Goal: Find specific page/section: Find specific page/section

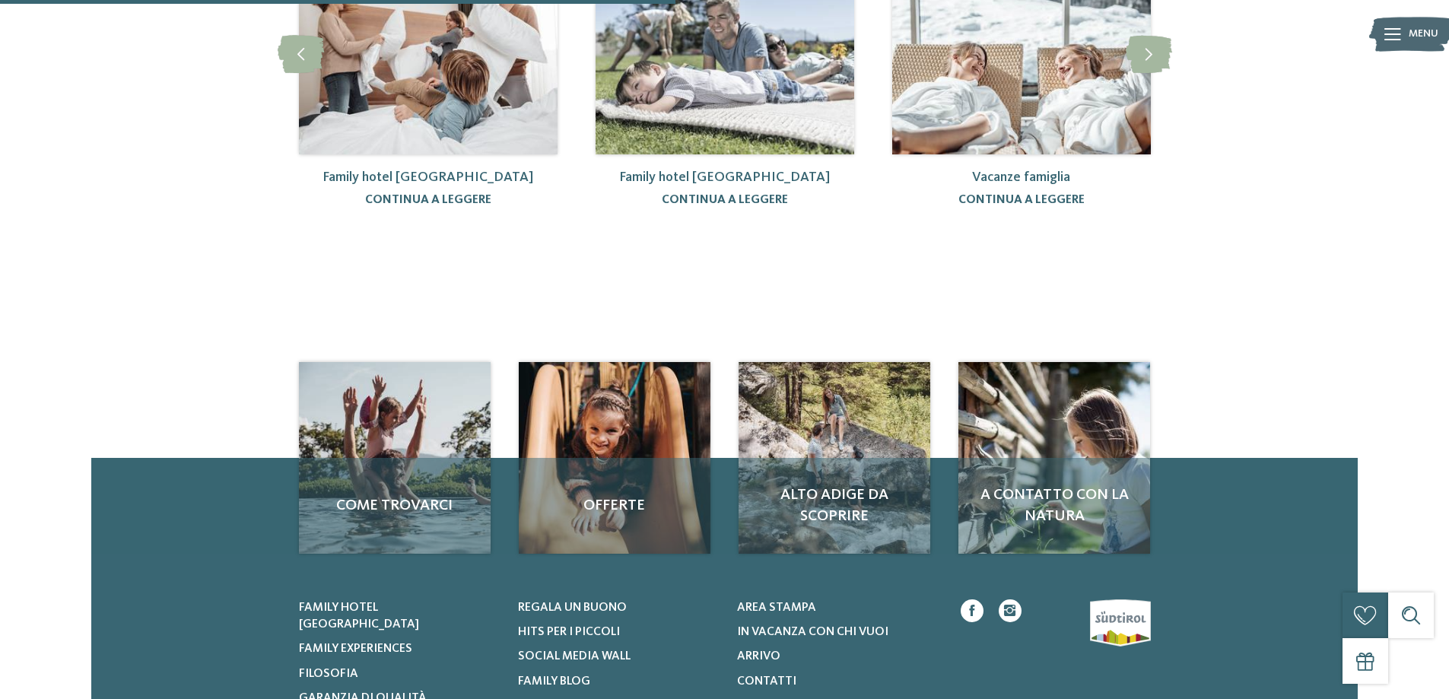
scroll to position [653, 0]
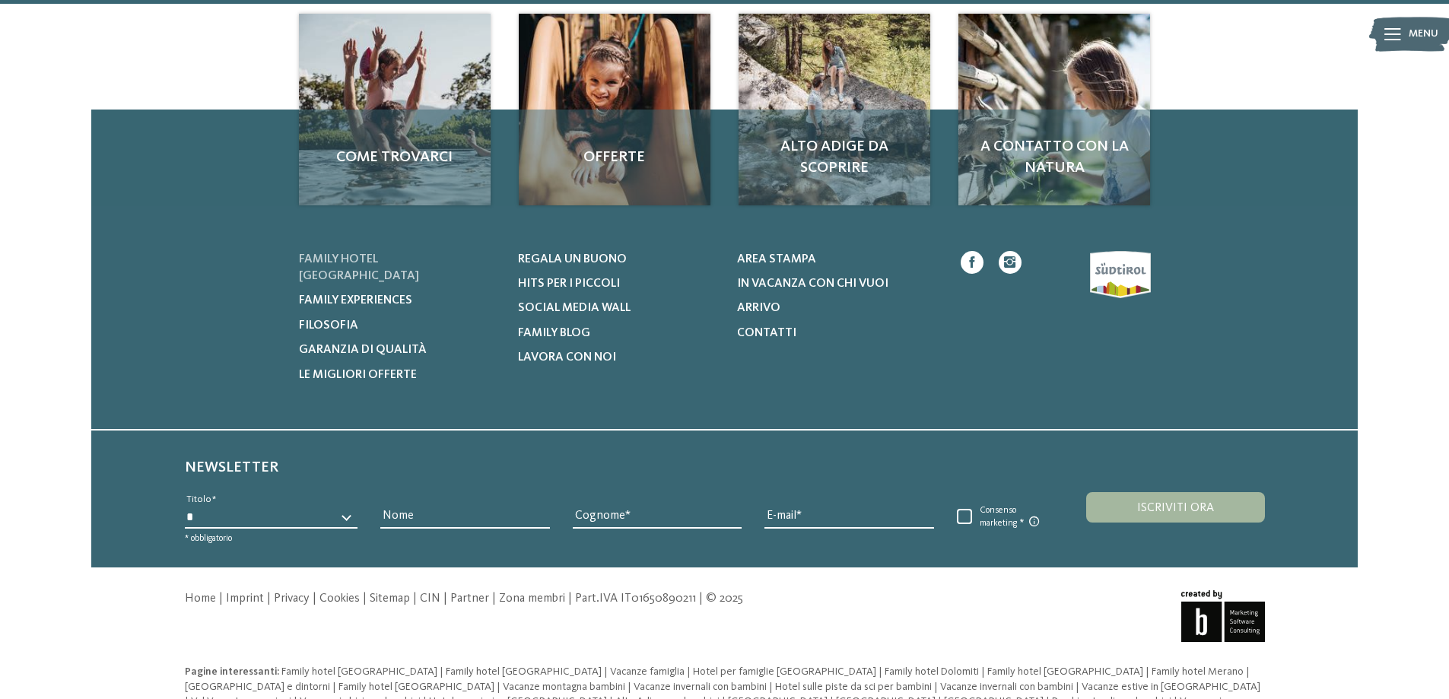
click at [353, 253] on span "Family hotel Alto Adige" at bounding box center [359, 267] width 120 height 29
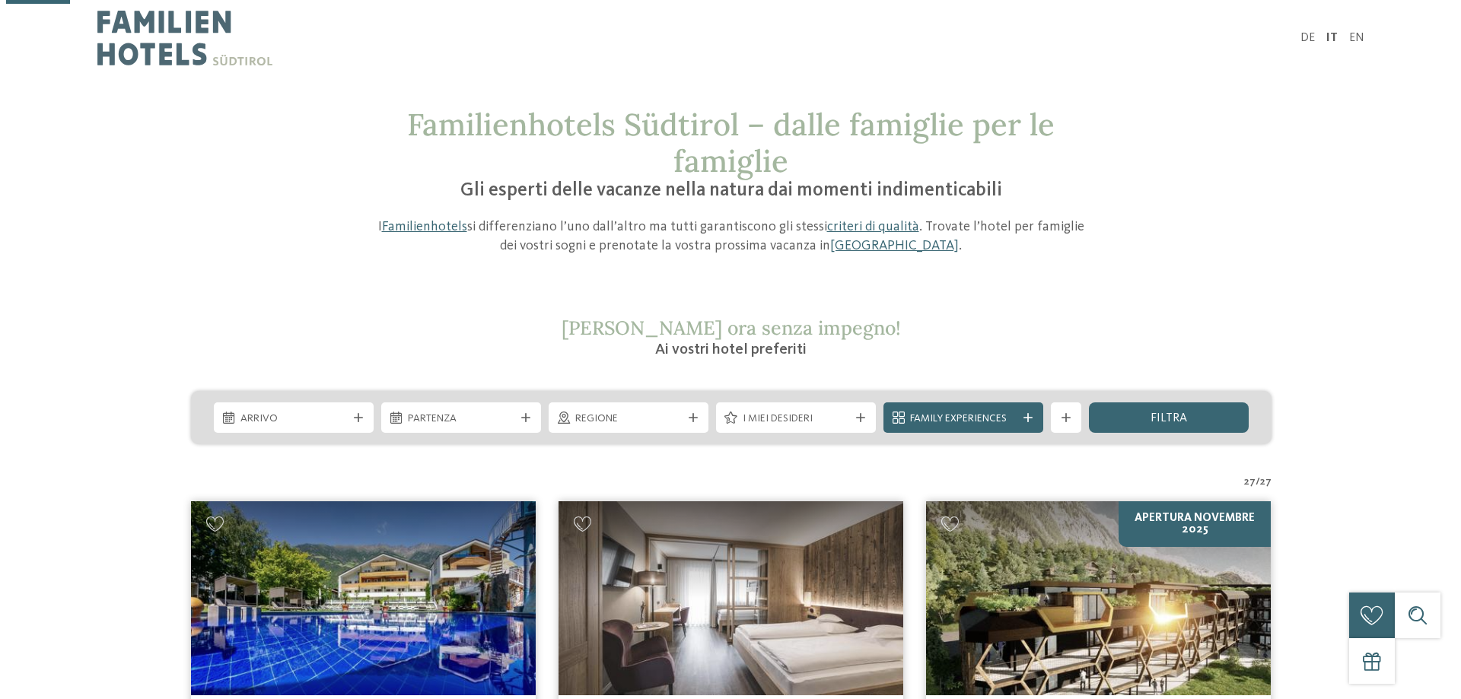
scroll to position [228, 0]
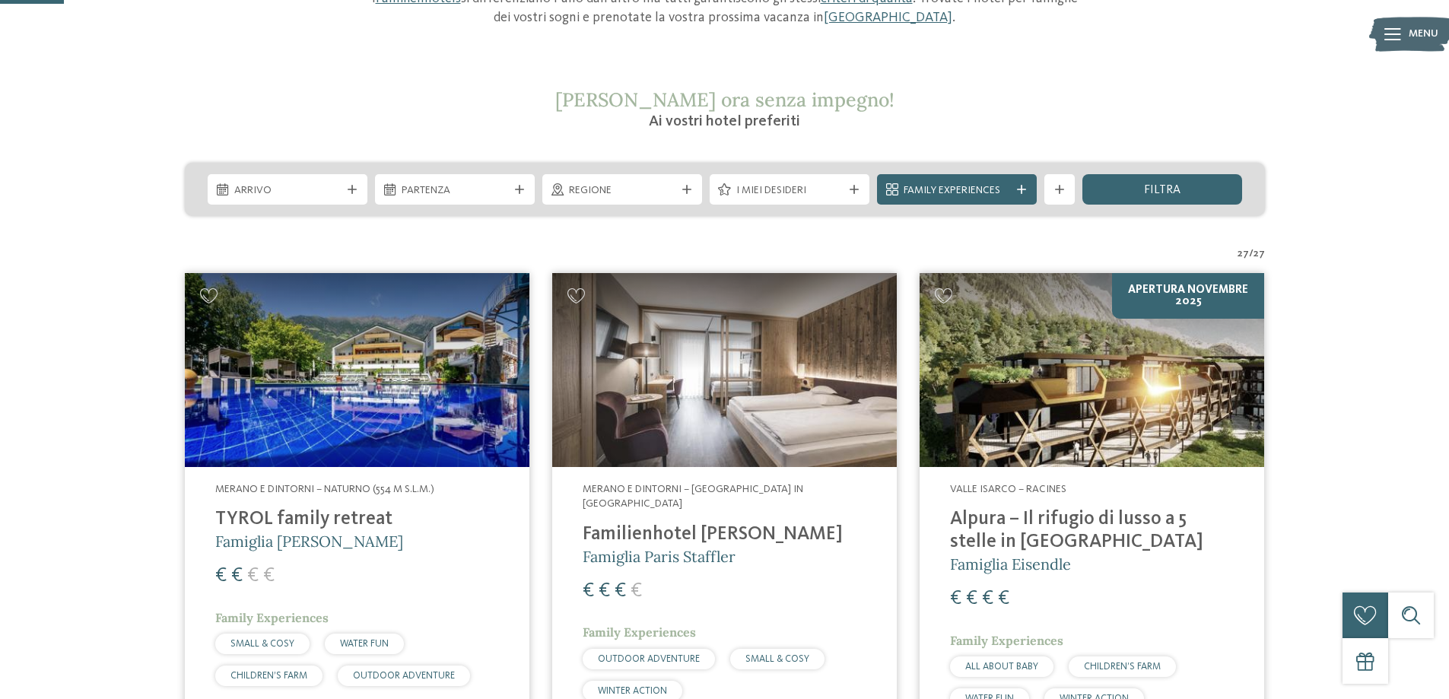
click at [1393, 27] on div at bounding box center [1393, 34] width 17 height 38
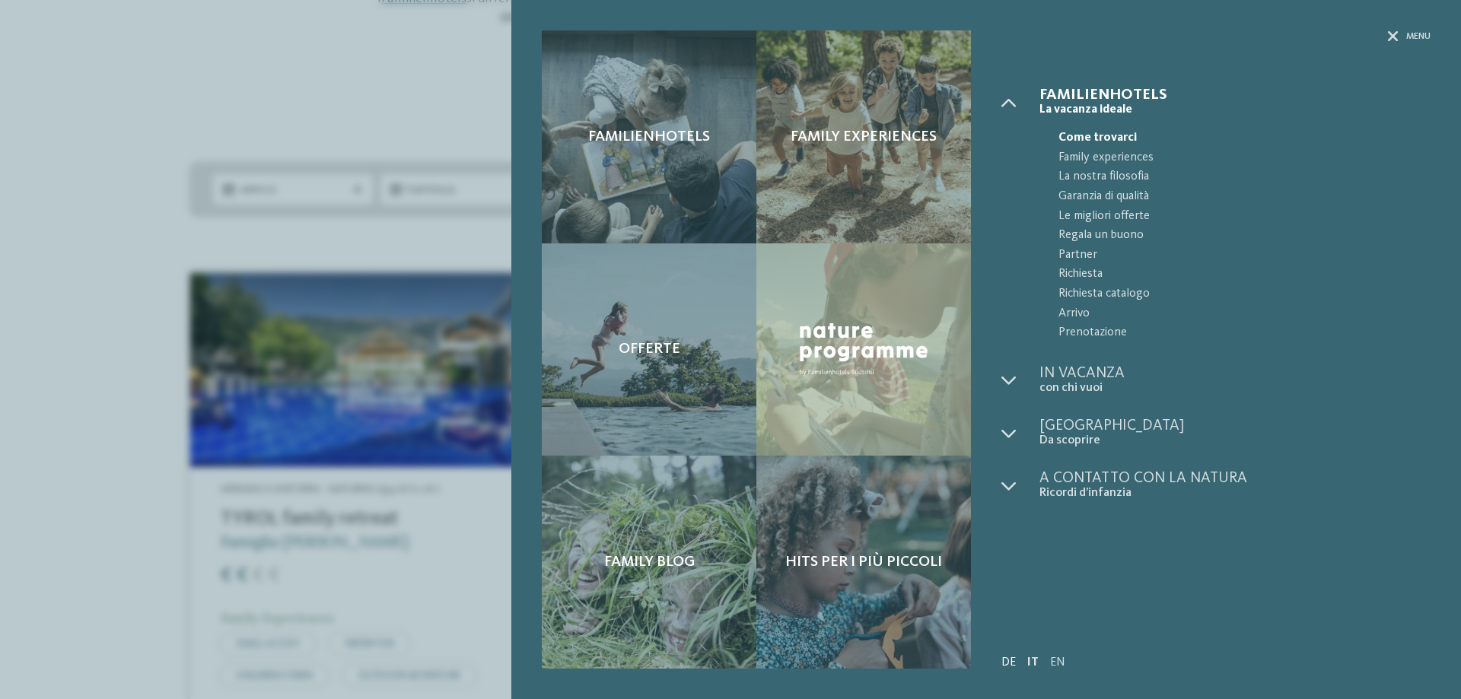
click at [1014, 663] on link "DE" at bounding box center [1008, 663] width 14 height 12
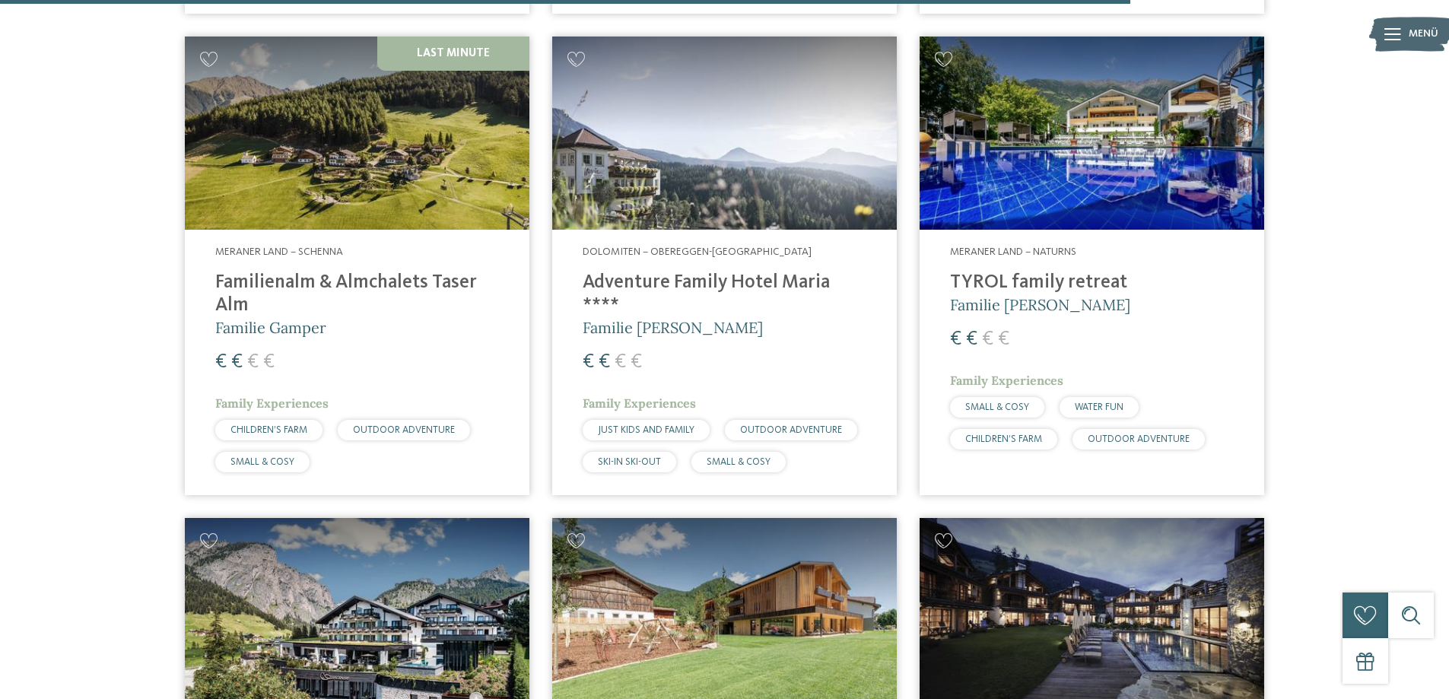
scroll to position [3576, 0]
